Goal: Task Accomplishment & Management: Manage account settings

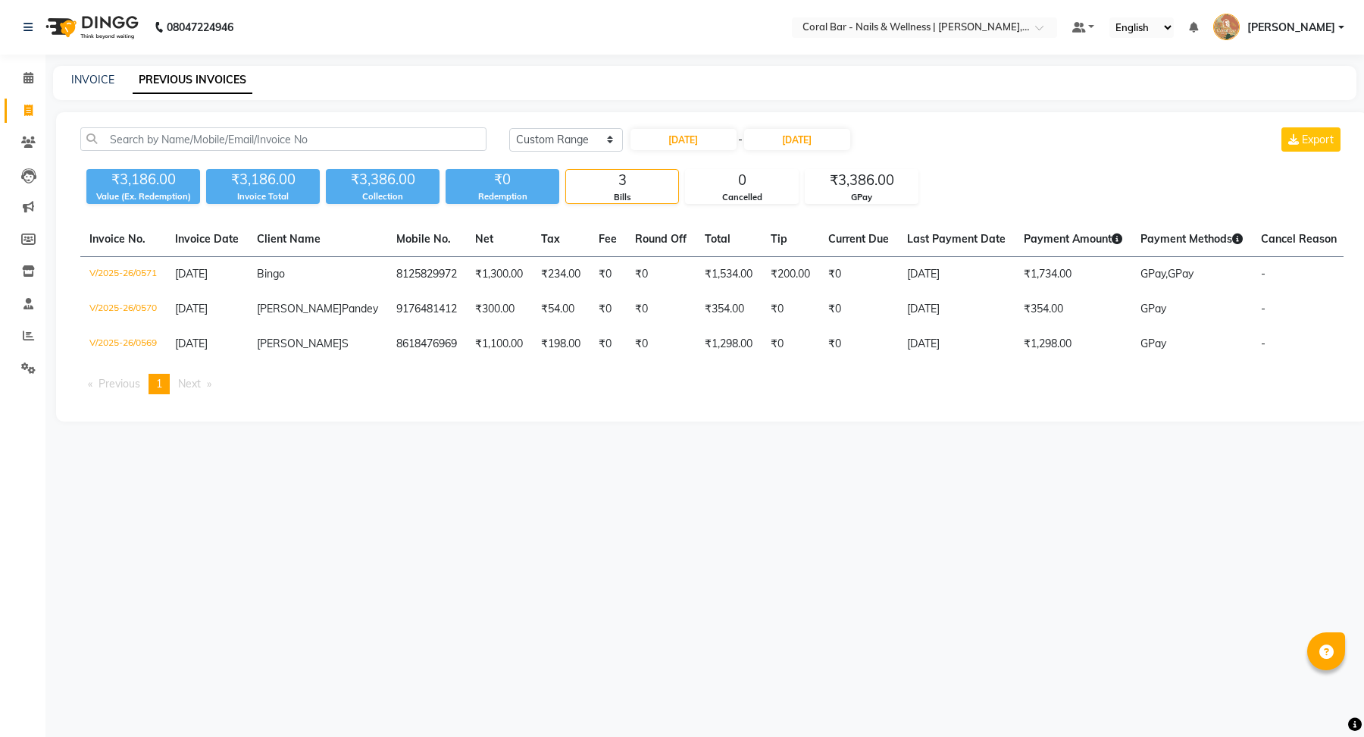
select select "range"
click at [647, 142] on input "04-06-2025" at bounding box center [684, 139] width 106 height 21
select select "6"
select select "2025"
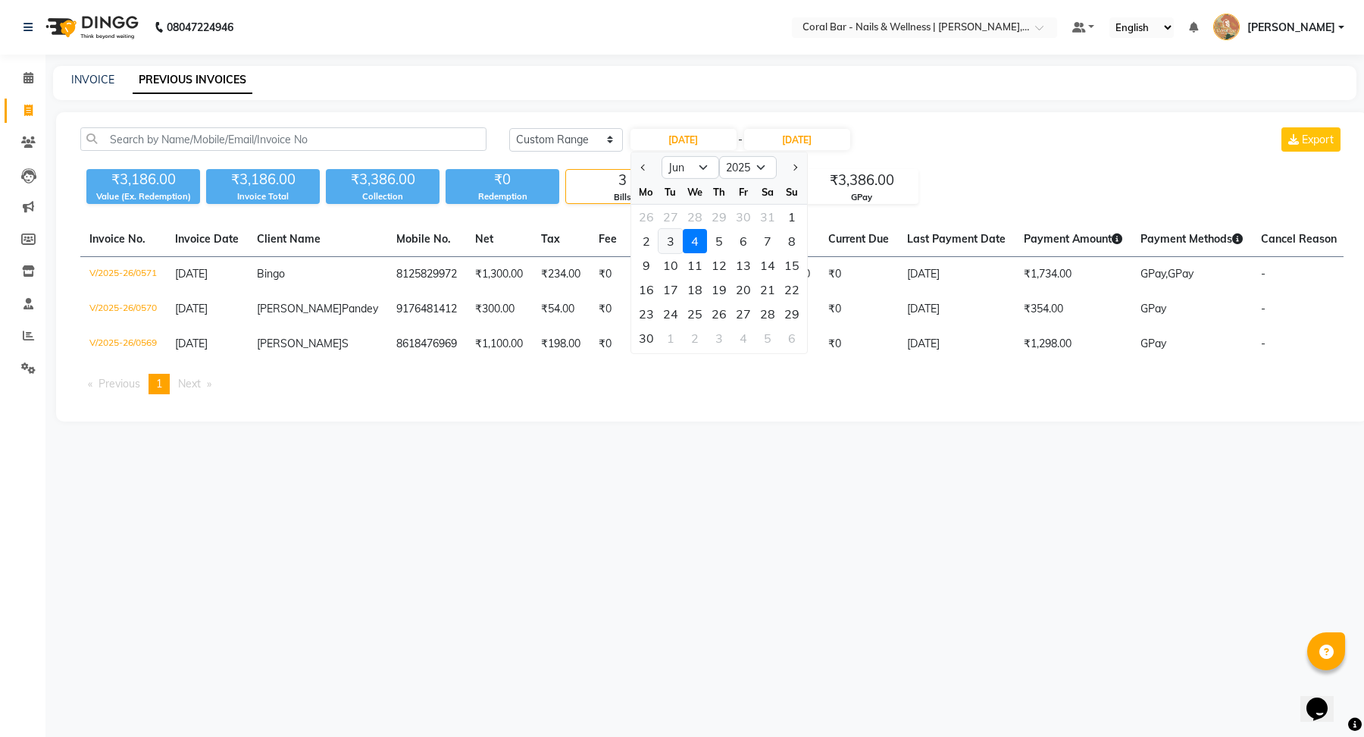
click at [672, 247] on div "3" at bounding box center [671, 241] width 24 height 24
type input "03-06-2025"
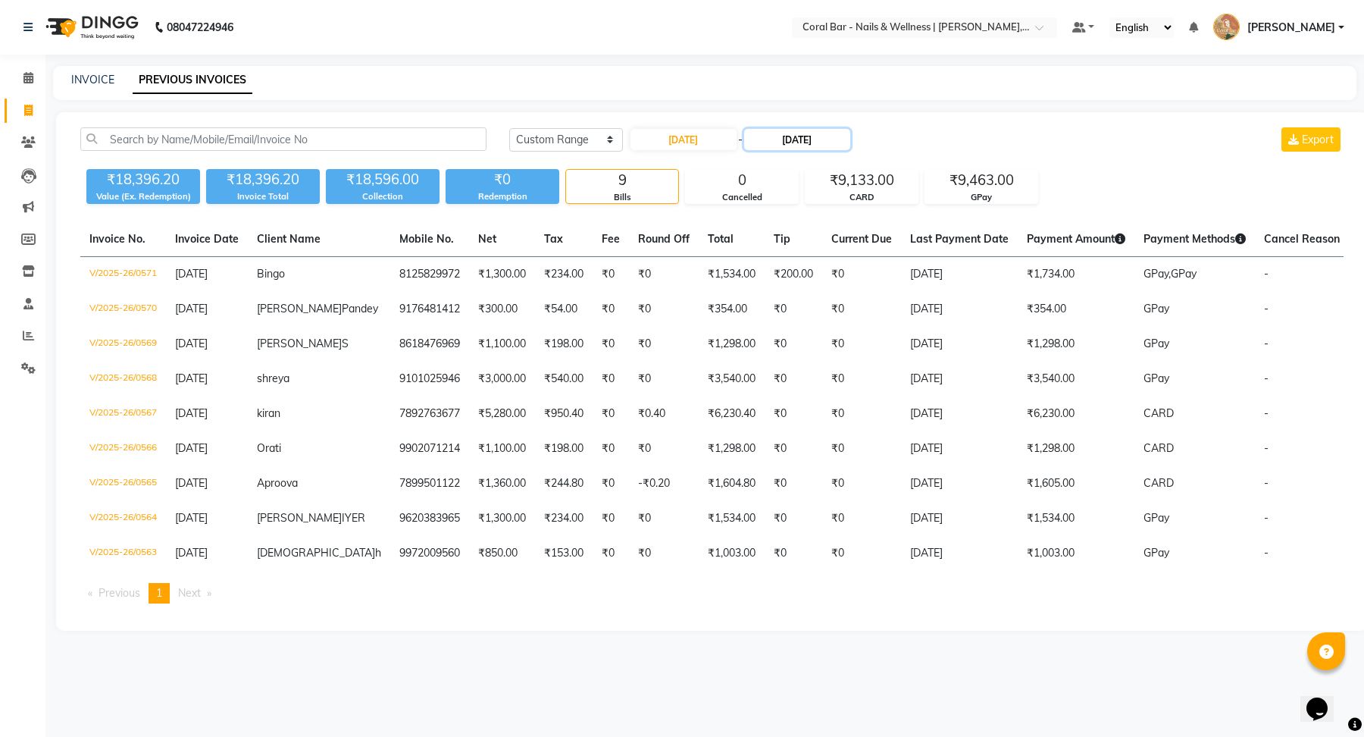
click at [809, 139] on input "04-06-2025" at bounding box center [797, 139] width 106 height 21
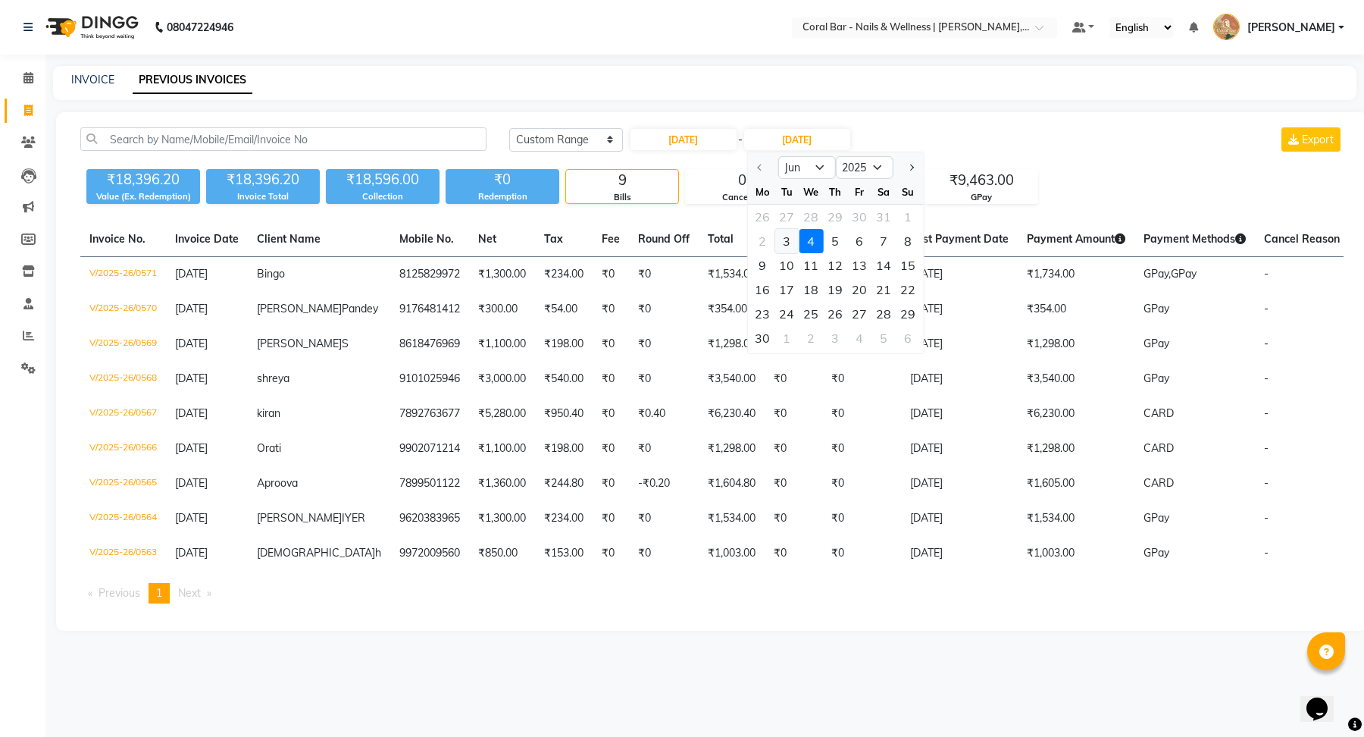
click at [790, 244] on div "3" at bounding box center [786, 241] width 24 height 24
type input "03-06-2025"
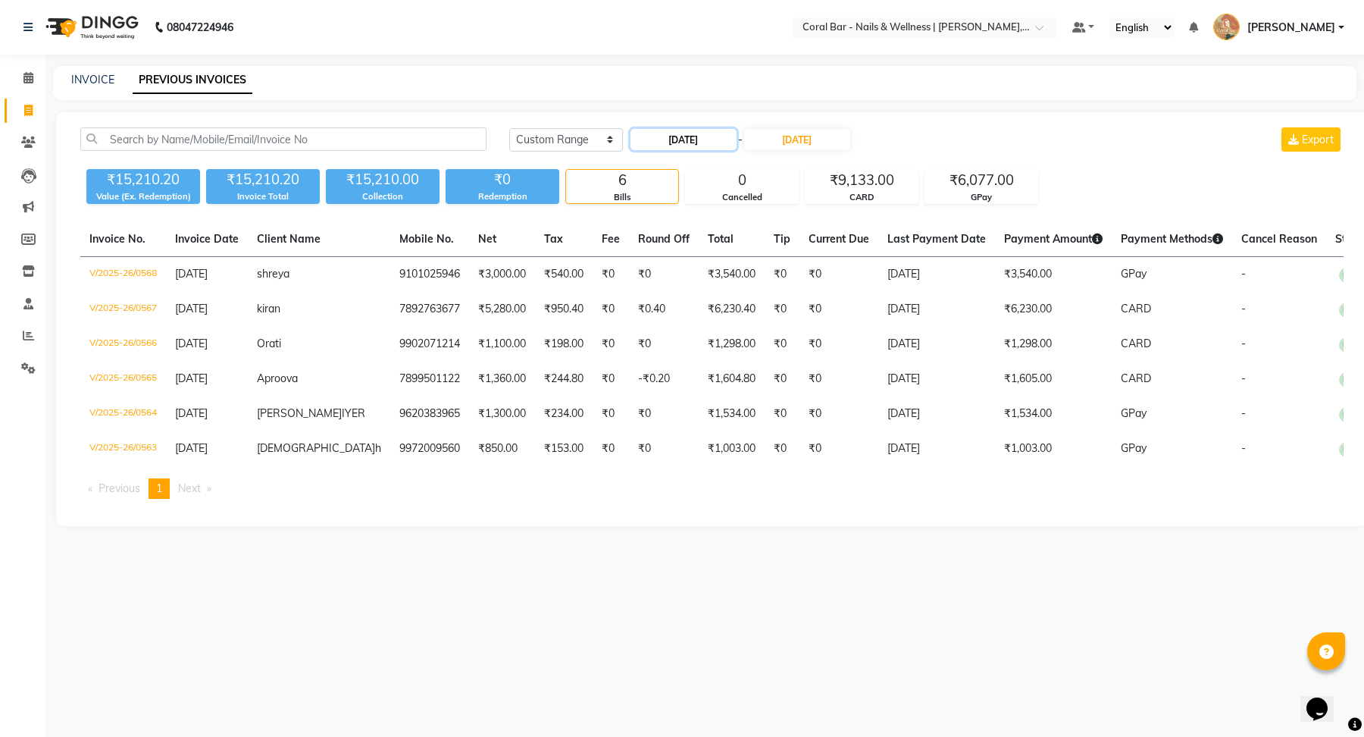
click at [683, 138] on input "03-06-2025" at bounding box center [684, 139] width 106 height 21
select select "6"
select select "2025"
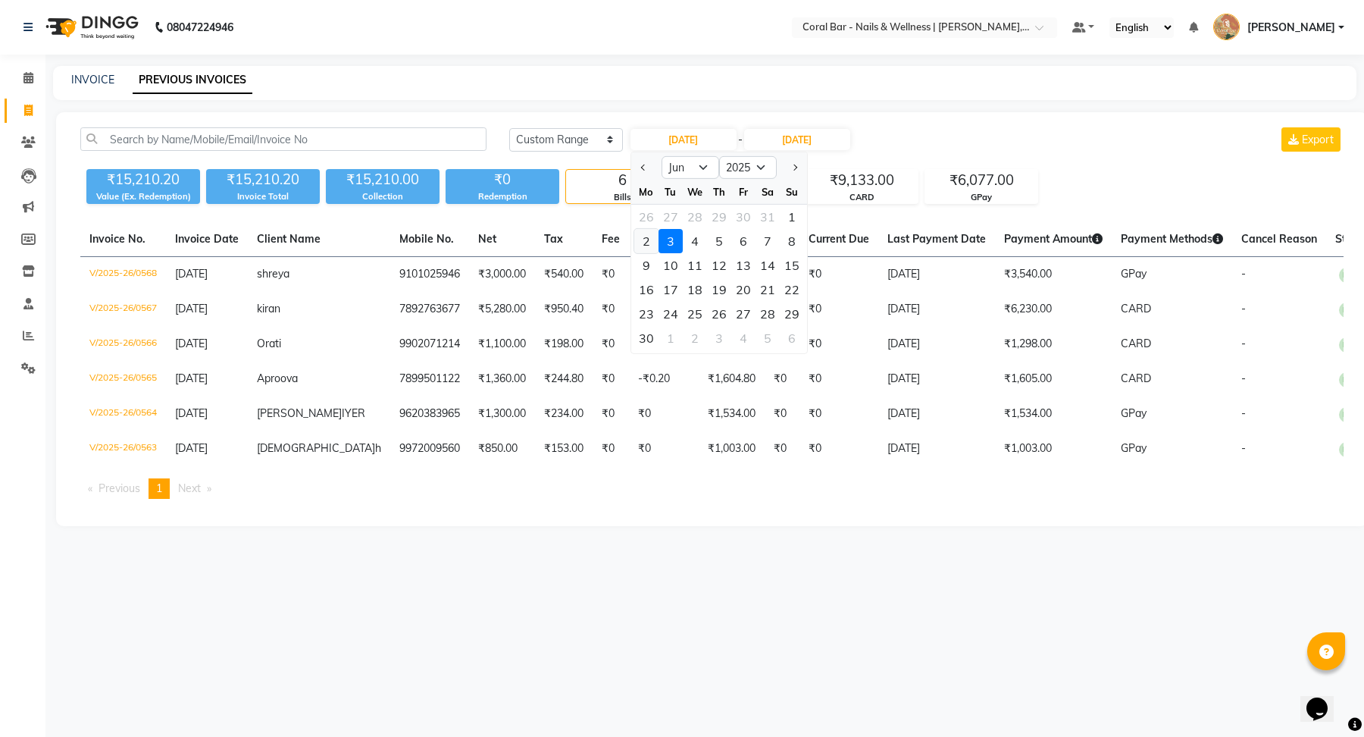
click at [654, 232] on div "2" at bounding box center [646, 241] width 24 height 24
type input "02-06-2025"
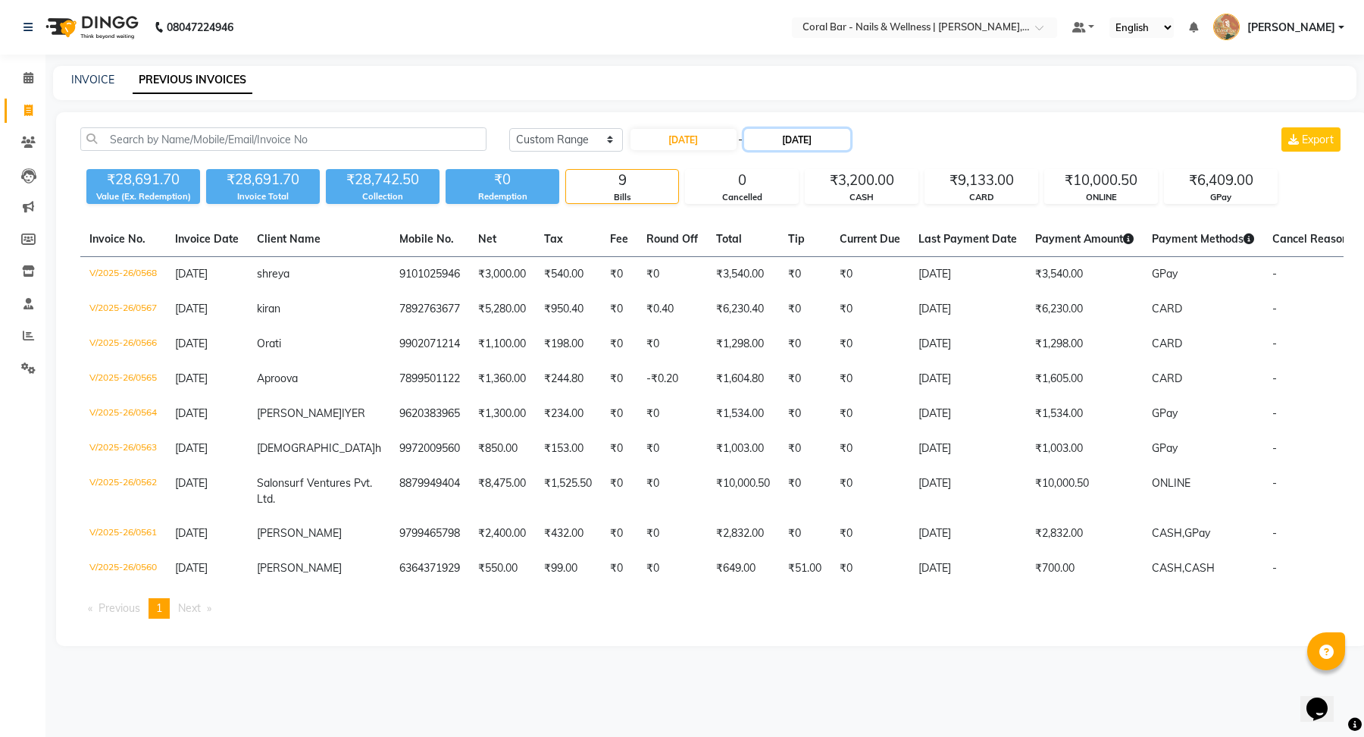
click at [782, 145] on input "03-06-2025" at bounding box center [797, 139] width 106 height 21
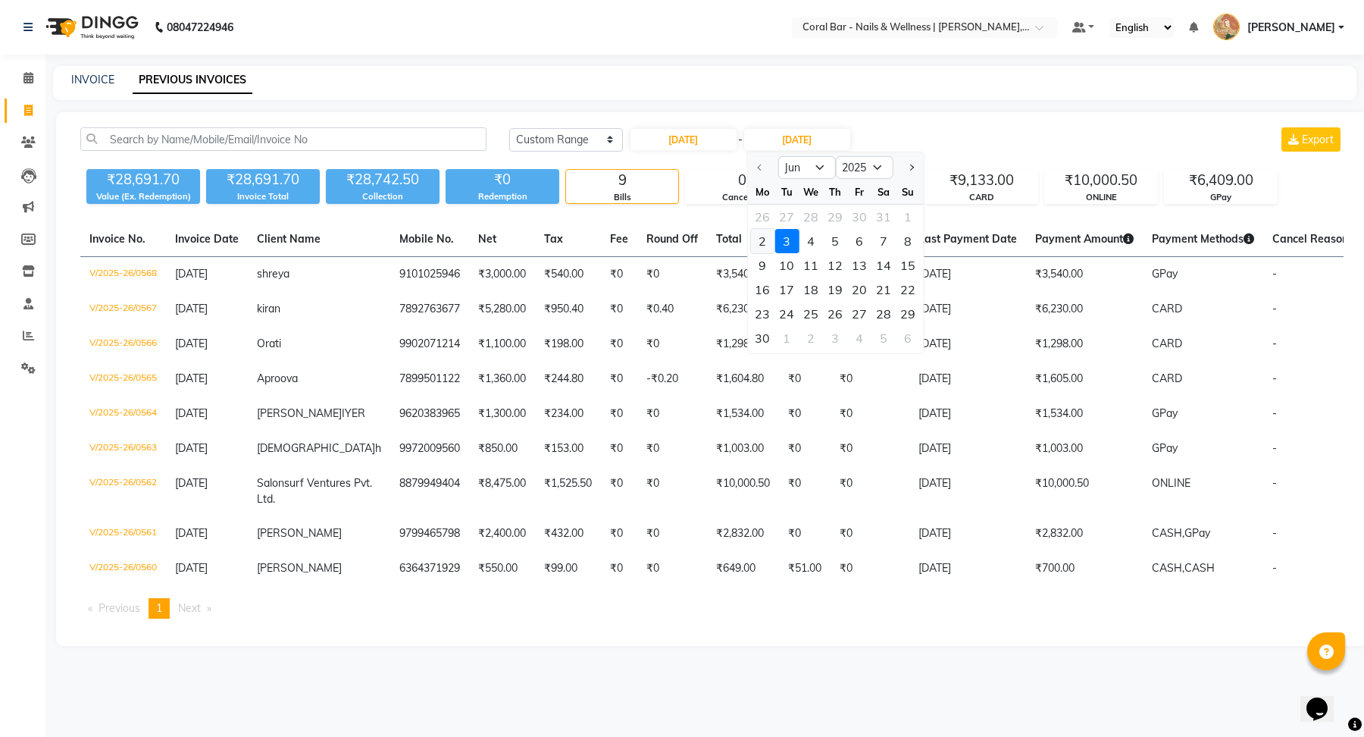
click at [756, 246] on div "2" at bounding box center [762, 241] width 24 height 24
type input "02-06-2025"
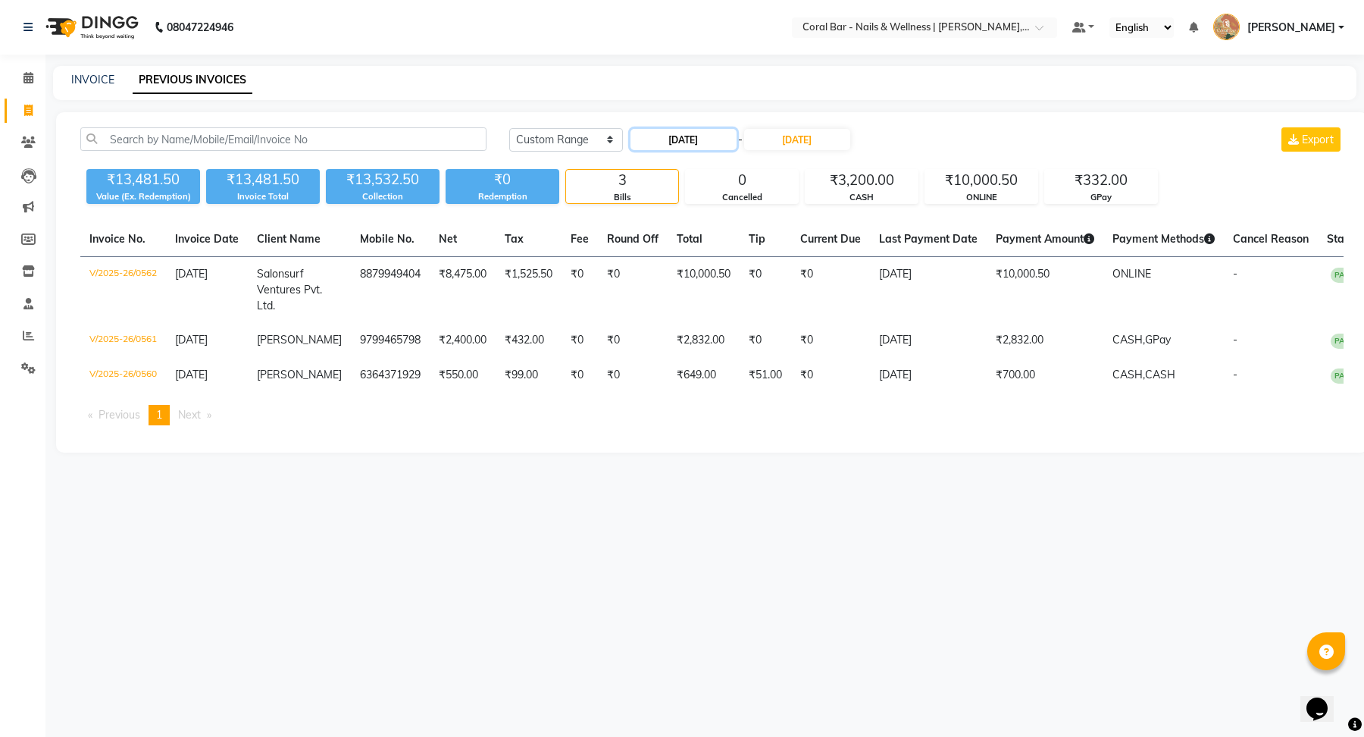
click at [703, 144] on input "02-06-2025" at bounding box center [684, 139] width 106 height 21
select select "6"
select select "2025"
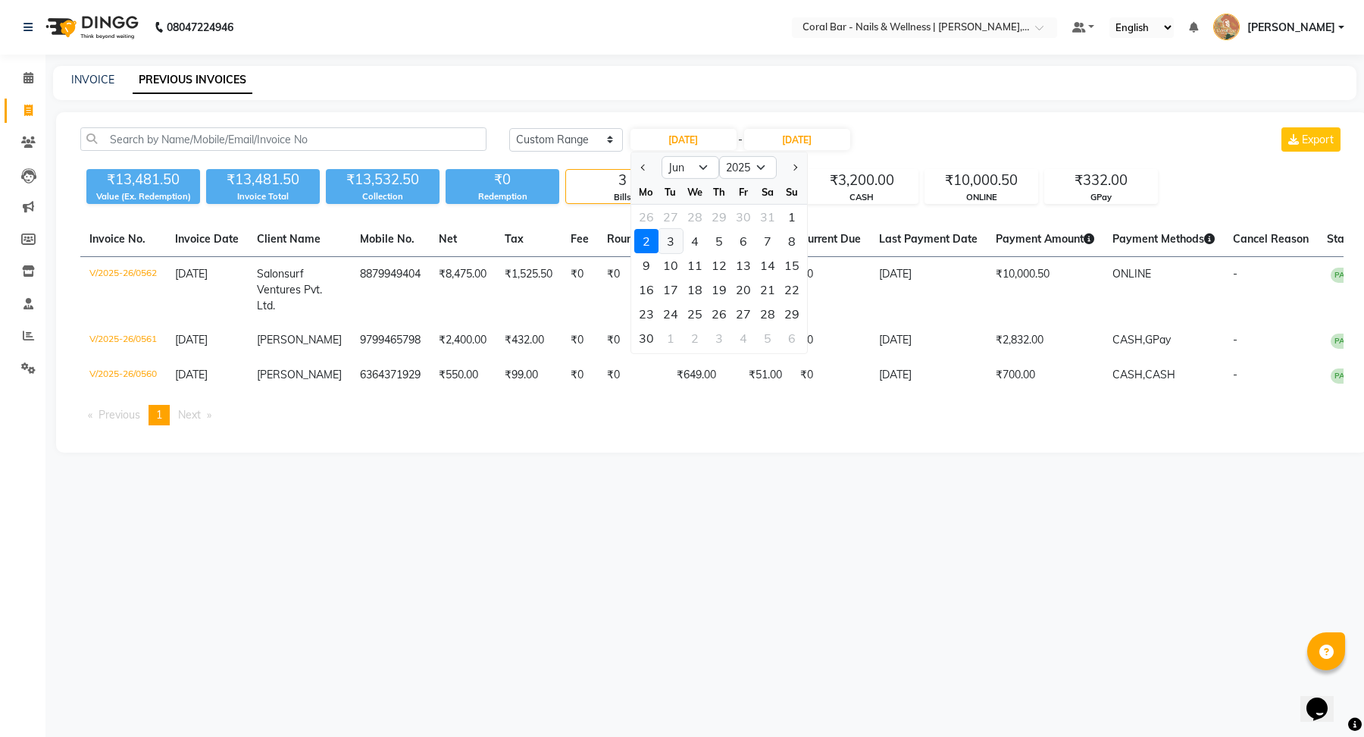
click at [680, 236] on div "3" at bounding box center [671, 241] width 24 height 24
type input "03-06-2025"
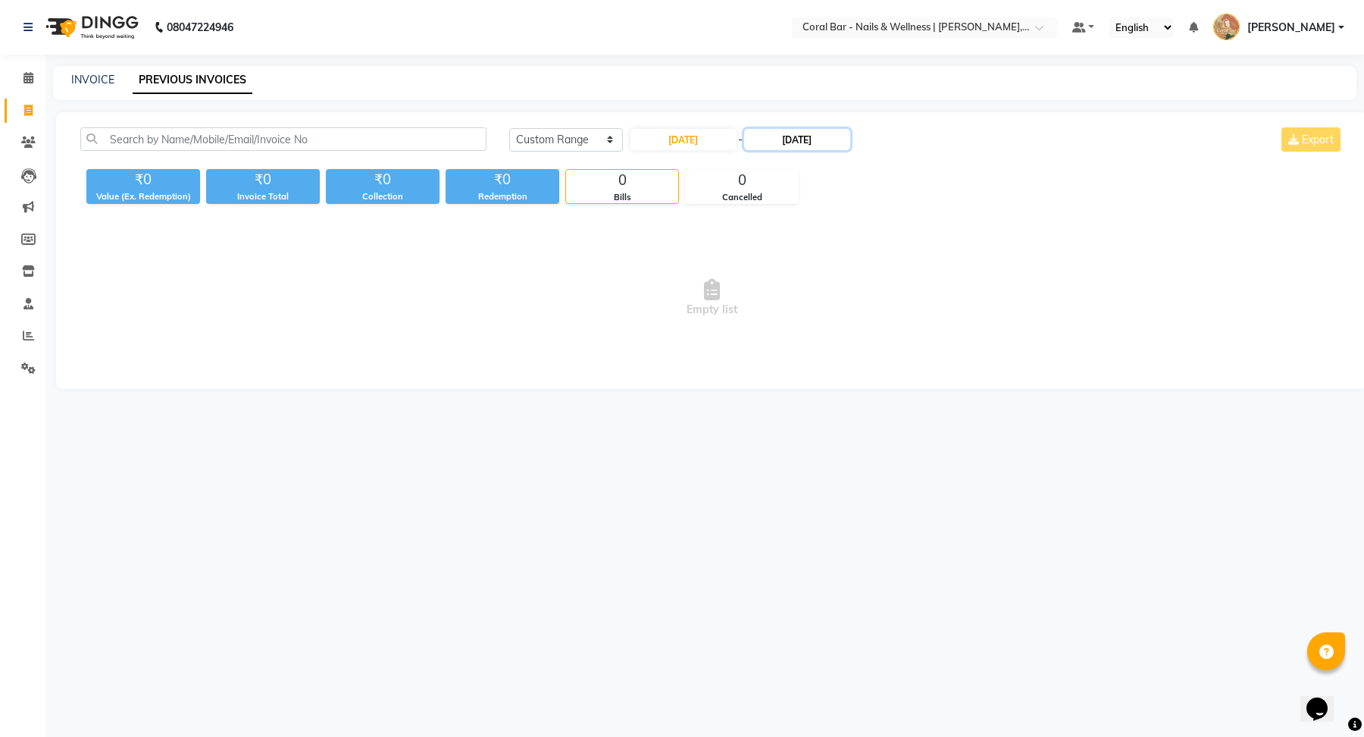
click at [780, 134] on input "02-06-2025" at bounding box center [797, 139] width 106 height 21
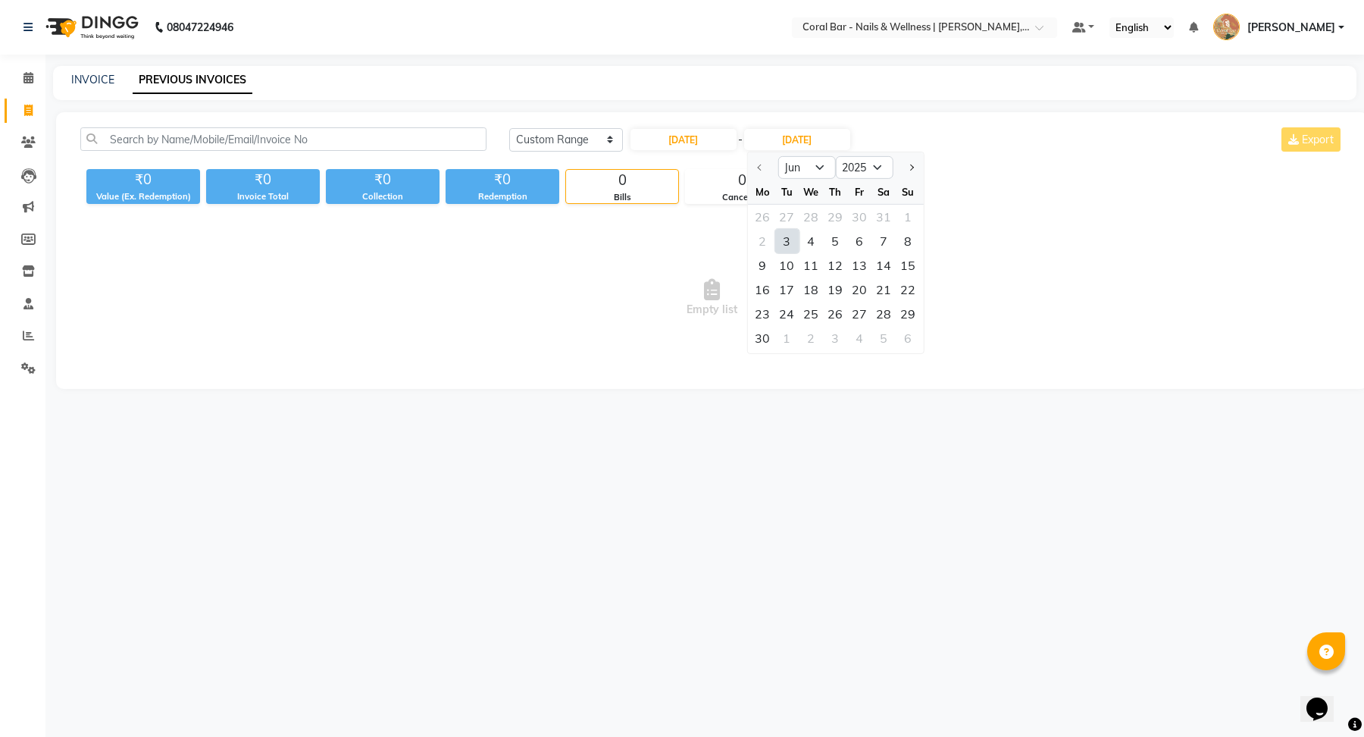
click at [784, 240] on div "3" at bounding box center [786, 241] width 24 height 24
type input "03-06-2025"
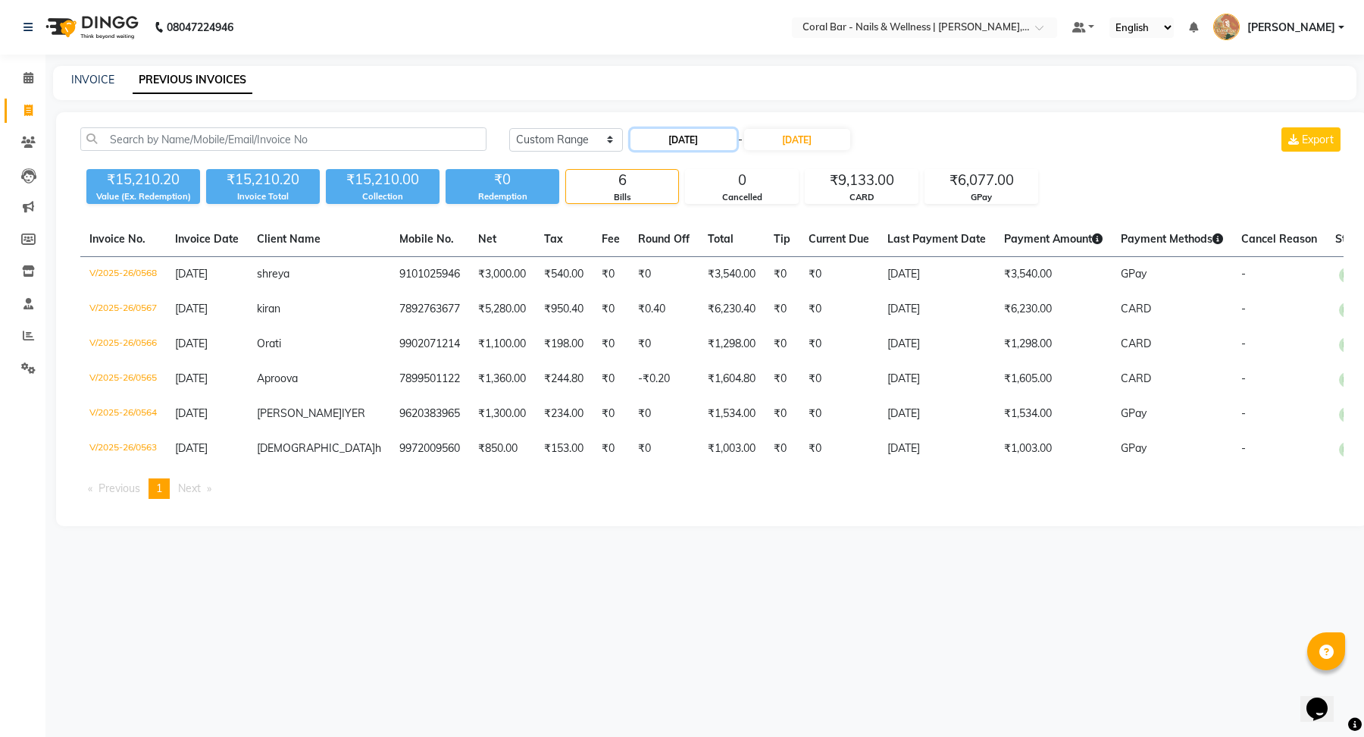
click at [677, 141] on input "03-06-2025" at bounding box center [684, 139] width 106 height 21
select select "6"
select select "2025"
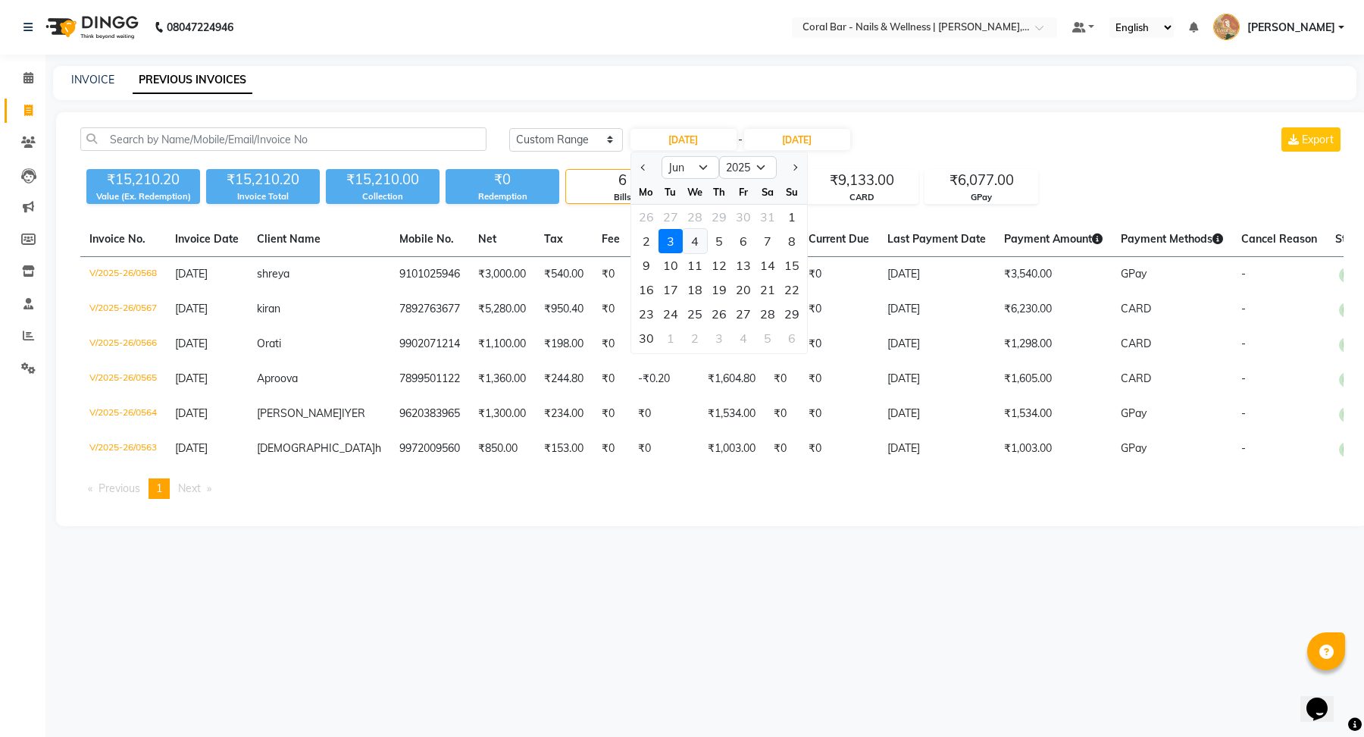
click at [696, 243] on div "4" at bounding box center [695, 241] width 24 height 24
type input "04-06-2025"
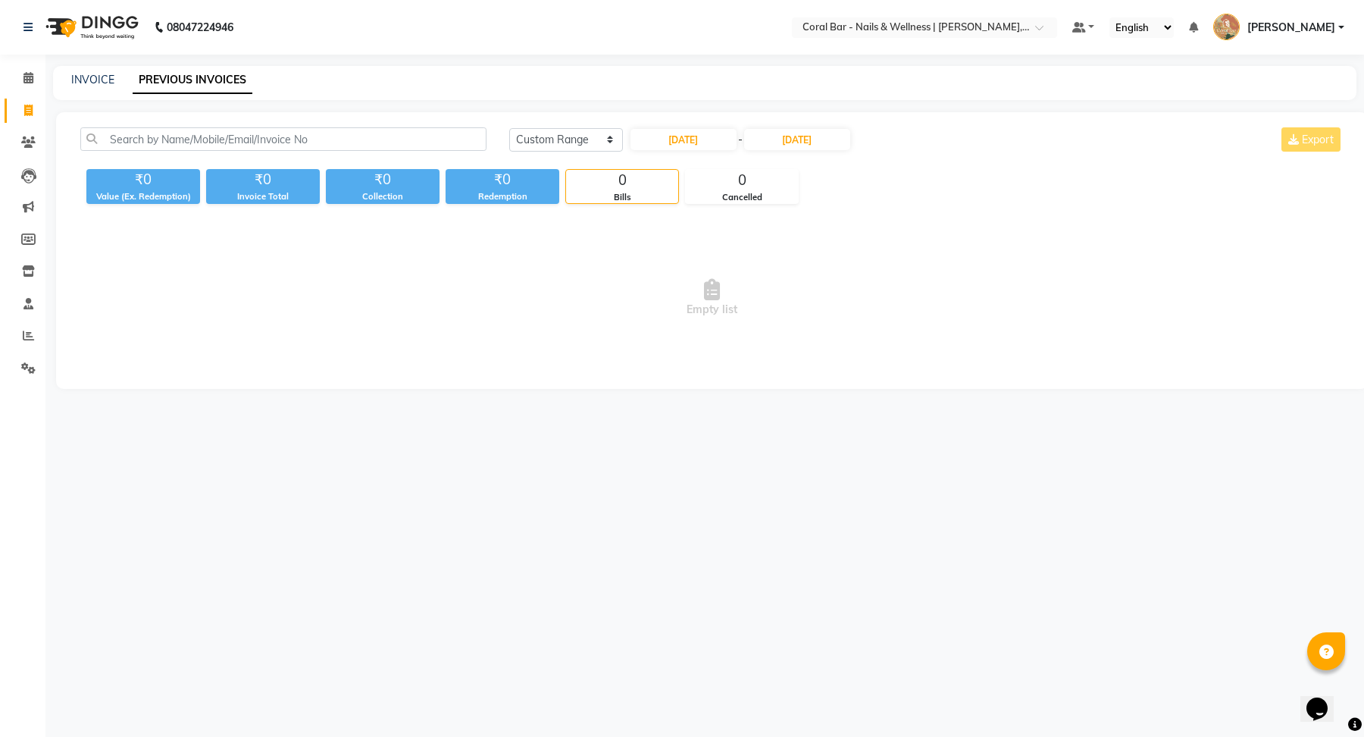
click at [799, 151] on div "04-06-2025 - 03-06-2025" at bounding box center [740, 139] width 223 height 24
click at [798, 136] on input "03-06-2025" at bounding box center [797, 139] width 106 height 21
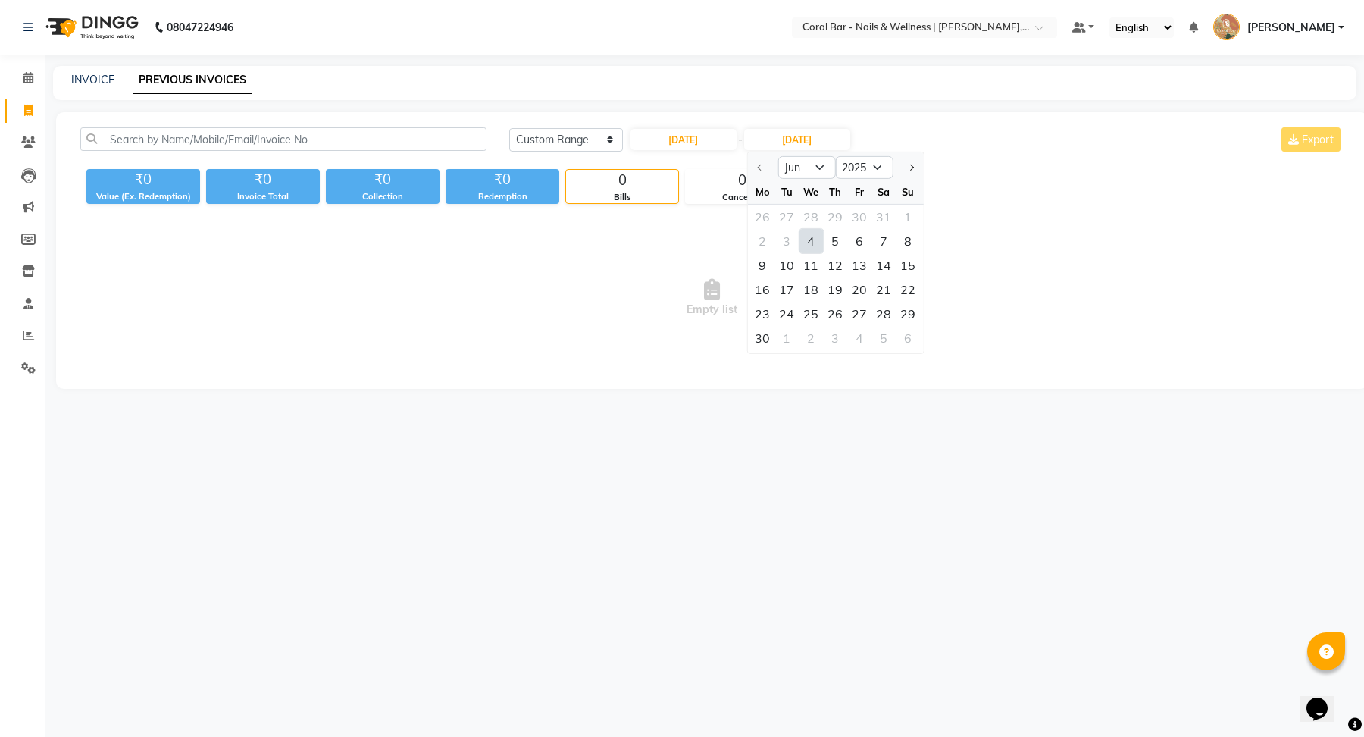
click at [810, 244] on div "4" at bounding box center [811, 241] width 24 height 24
type input "04-06-2025"
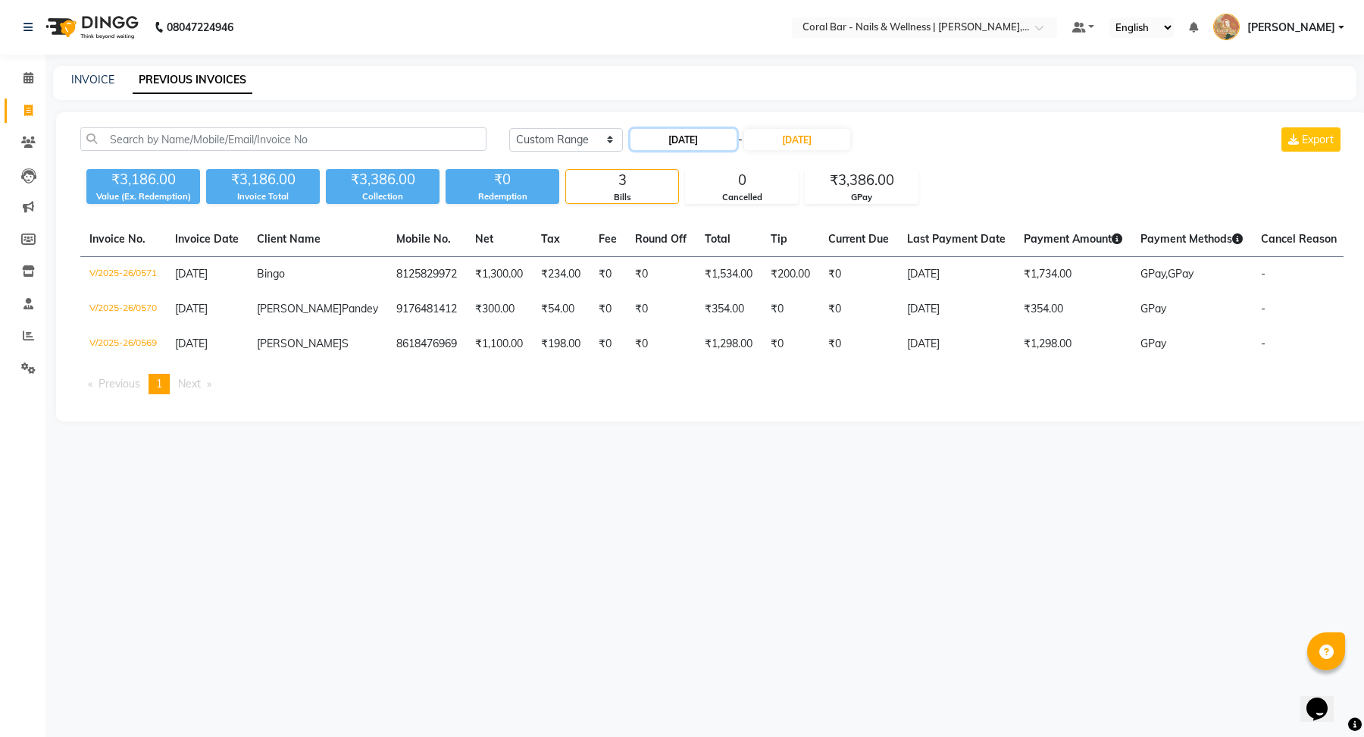
click at [709, 143] on input "04-06-2025" at bounding box center [684, 139] width 106 height 21
select select "6"
select select "2025"
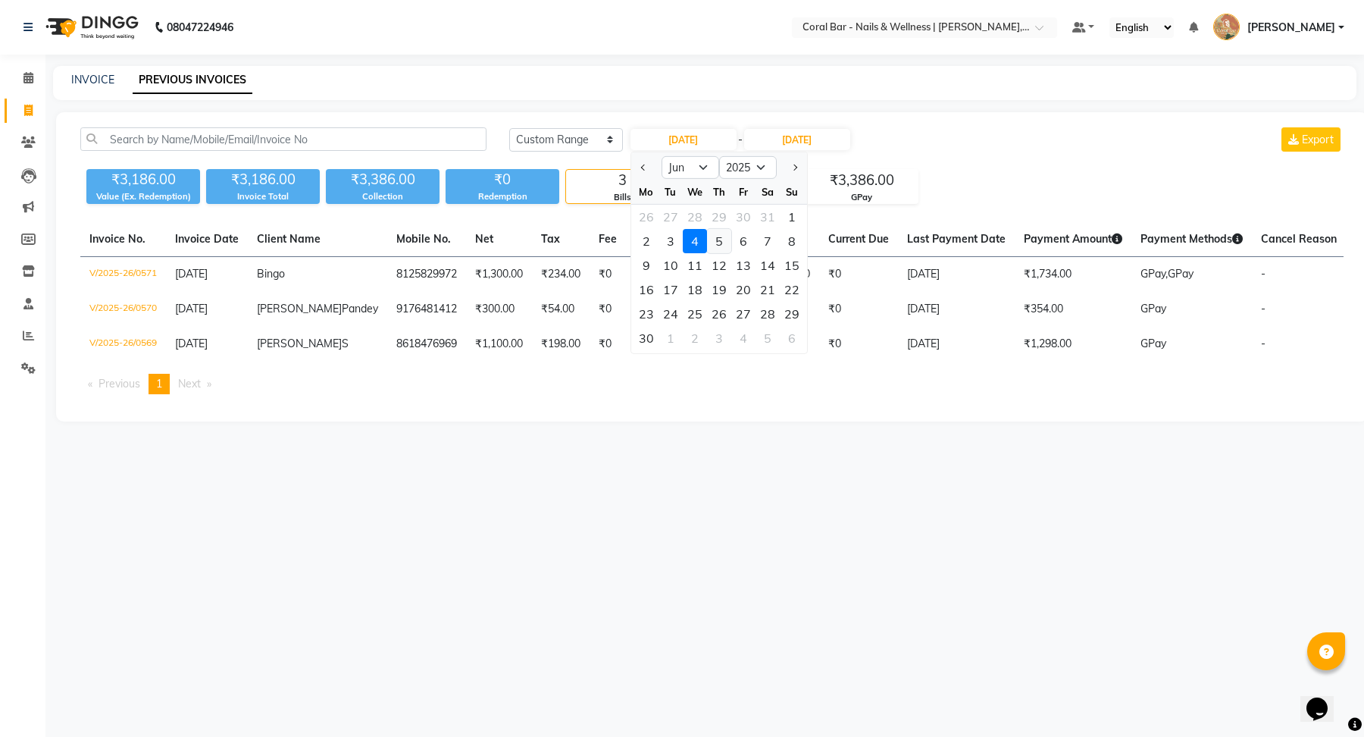
click at [721, 236] on div "5" at bounding box center [719, 241] width 24 height 24
type input "[DATE]"
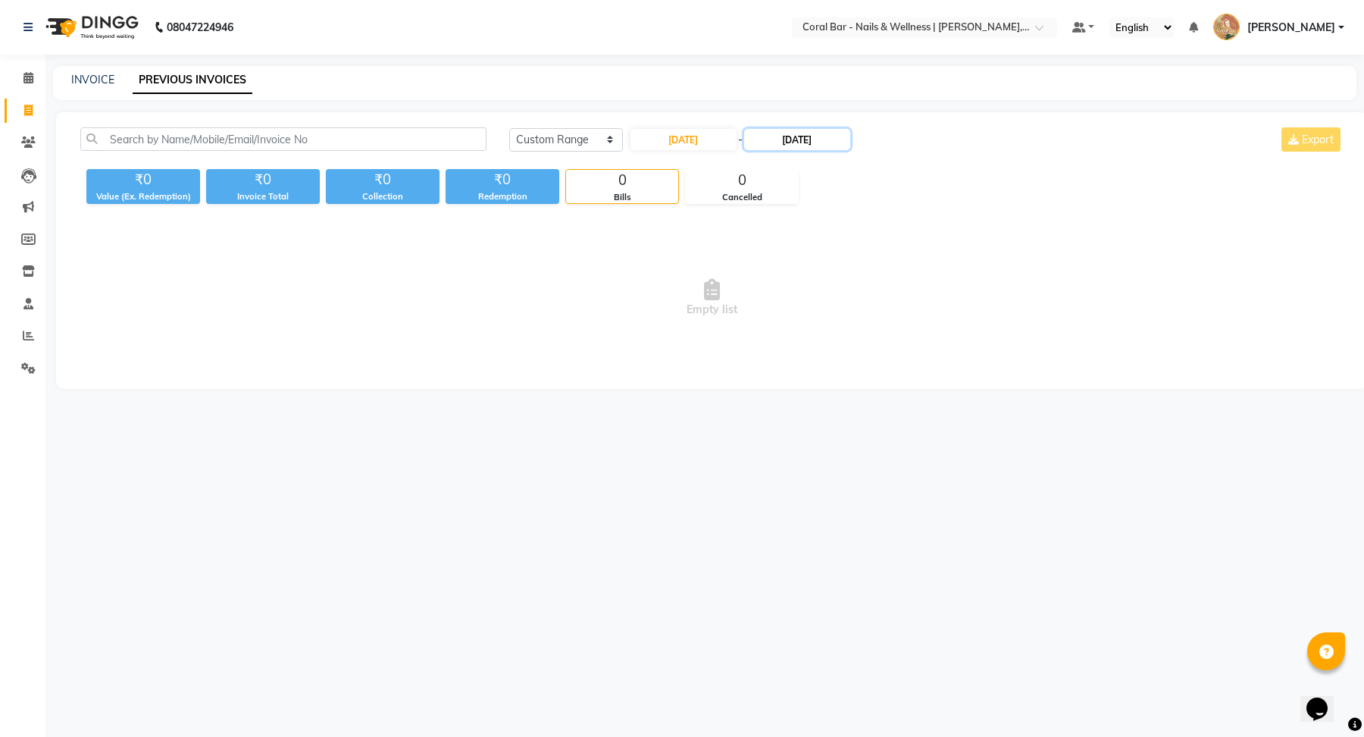
click at [793, 137] on input "04-06-2025" at bounding box center [797, 139] width 106 height 21
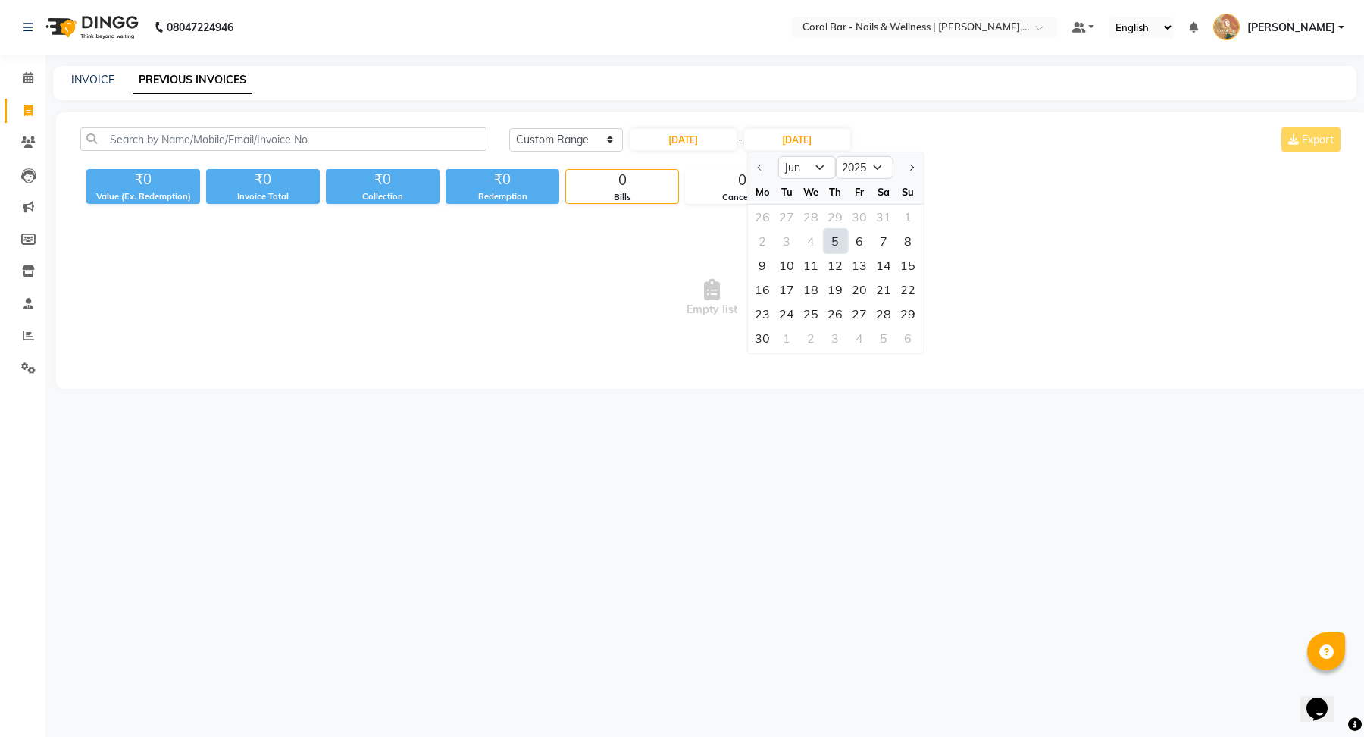
click at [837, 239] on div "5" at bounding box center [835, 241] width 24 height 24
type input "[DATE]"
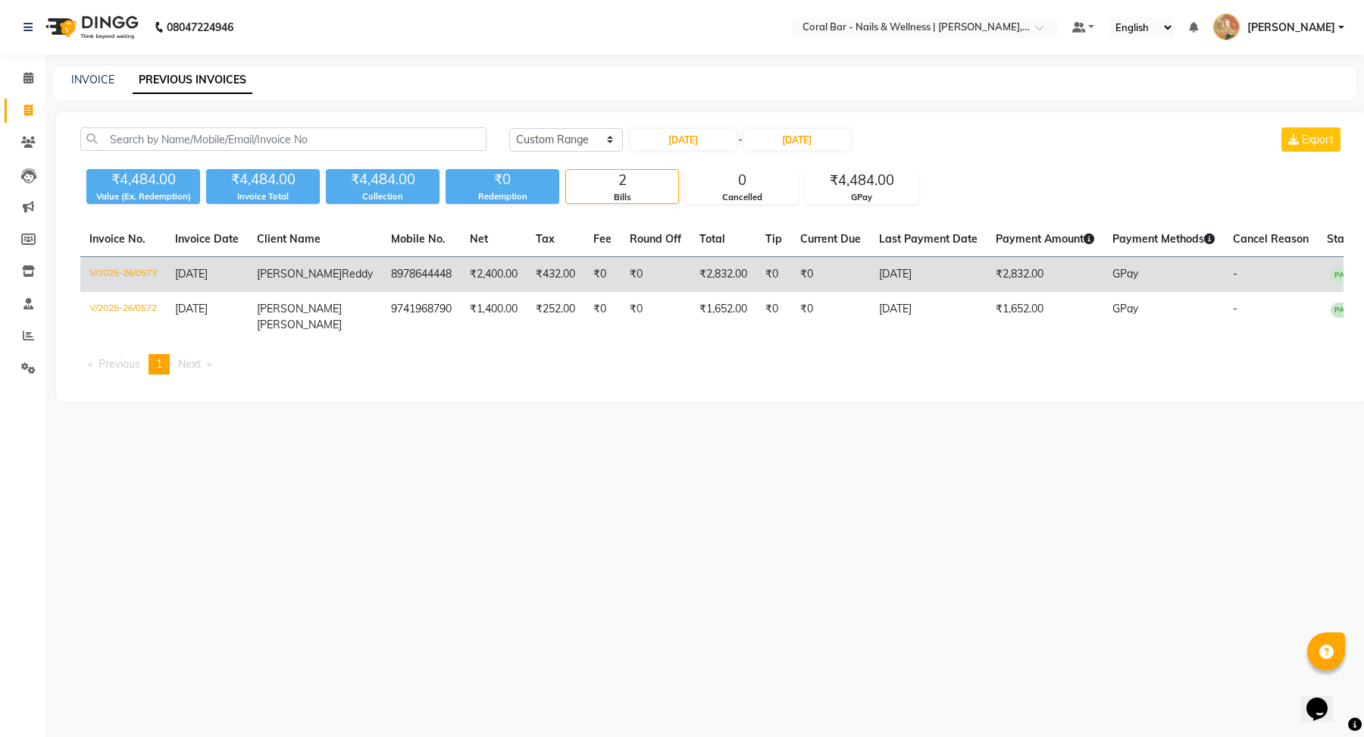
click at [199, 283] on td "[DATE]" at bounding box center [207, 275] width 82 height 36
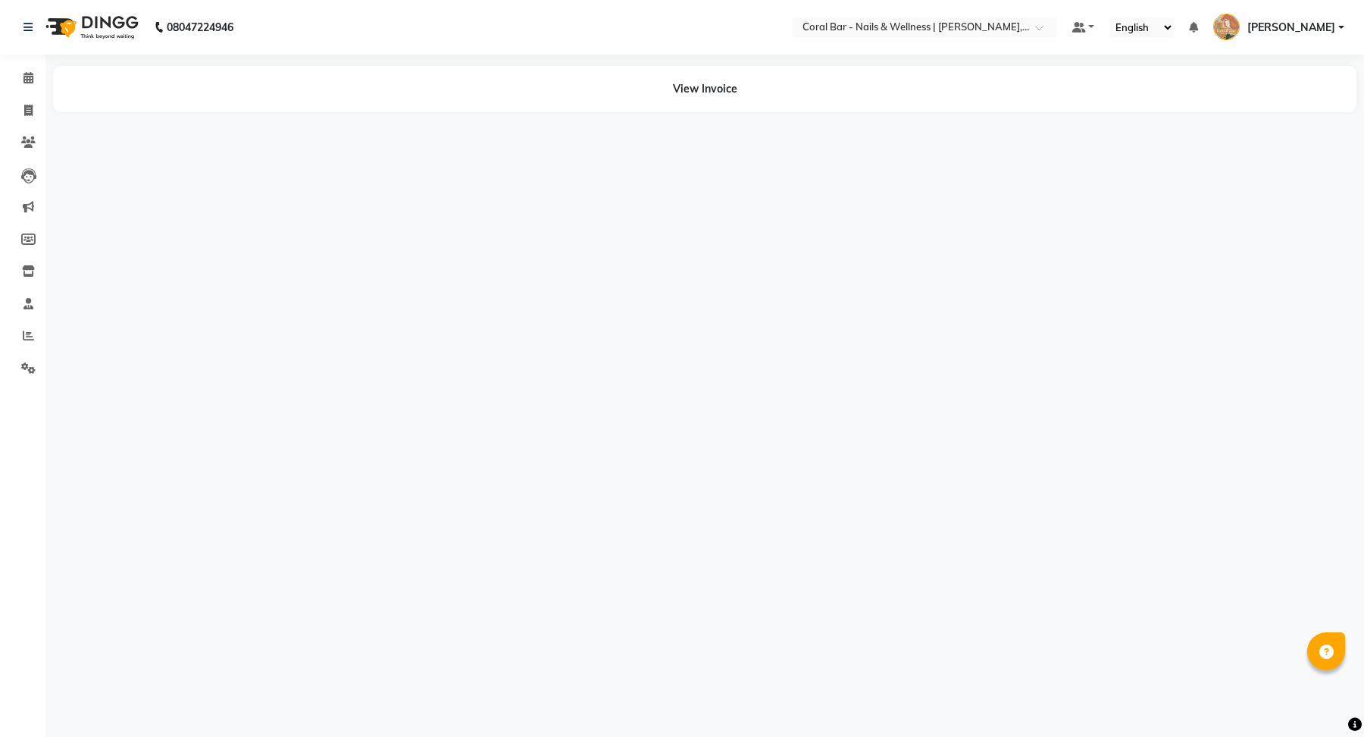
select select "en"
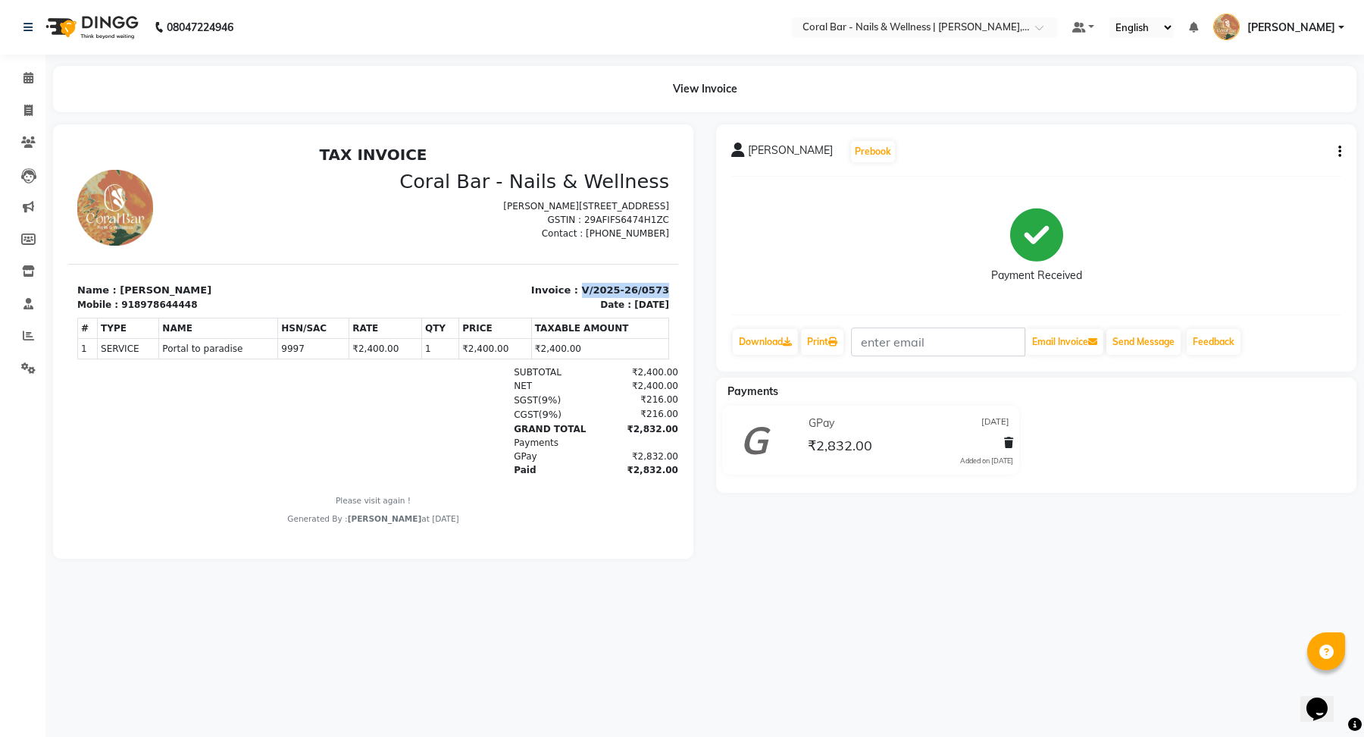
drag, startPoint x: 668, startPoint y: 312, endPoint x: 589, endPoint y: 311, distance: 79.6
click at [589, 298] on p "Invoice : V/2025-26/0573" at bounding box center [526, 290] width 287 height 15
copy p "V/2025-26/0573"
